Goal: Task Accomplishment & Management: Use online tool/utility

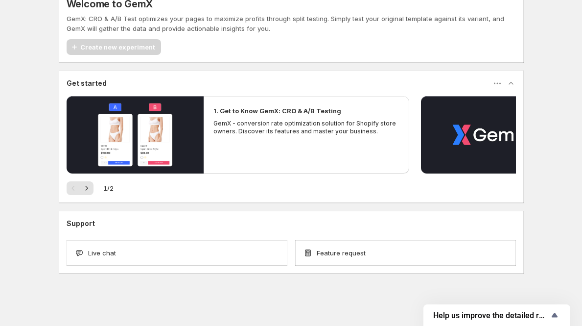
scroll to position [13, 0]
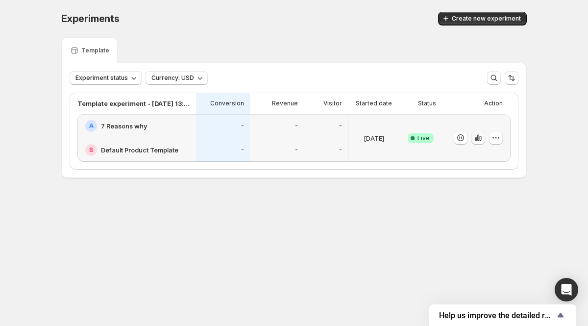
click at [473, 137] on icon "button" at bounding box center [478, 138] width 10 height 10
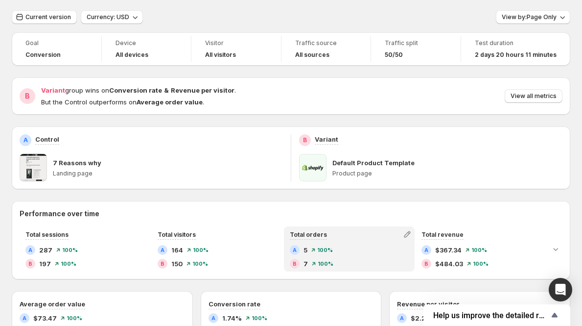
scroll to position [26, 0]
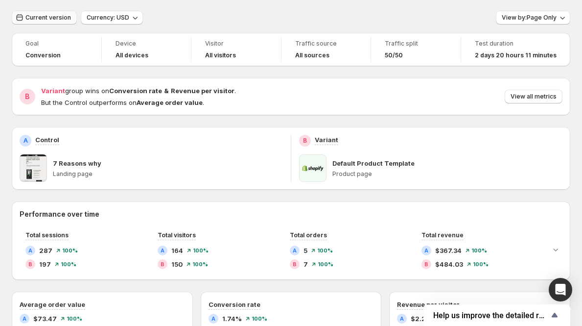
click at [39, 19] on span "Current version" at bounding box center [48, 18] width 46 height 8
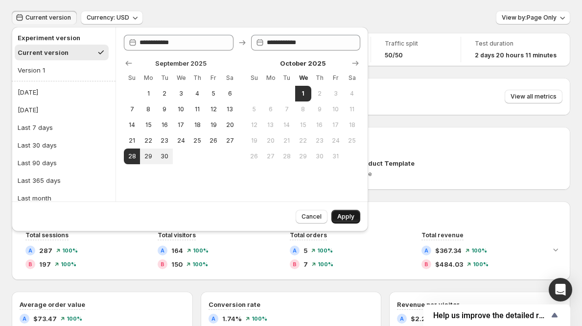
click at [340, 216] on span "Apply" at bounding box center [345, 217] width 17 height 8
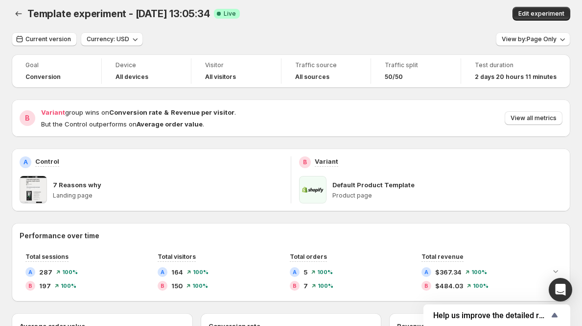
scroll to position [0, 0]
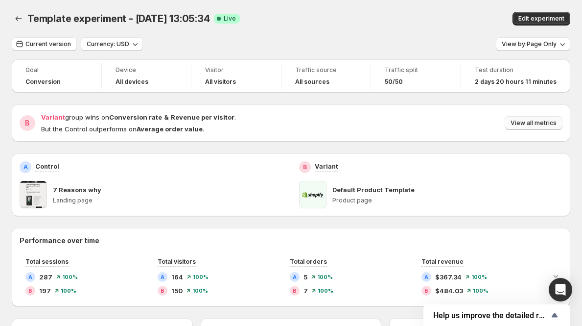
click at [542, 128] on button "View all metrics" at bounding box center [534, 123] width 58 height 14
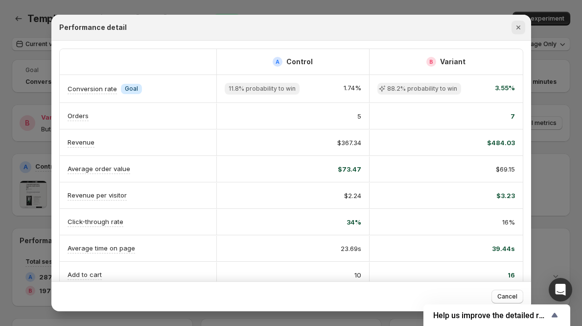
click at [521, 27] on icon "Close" at bounding box center [519, 28] width 10 height 10
